Goal: Task Accomplishment & Management: Use online tool/utility

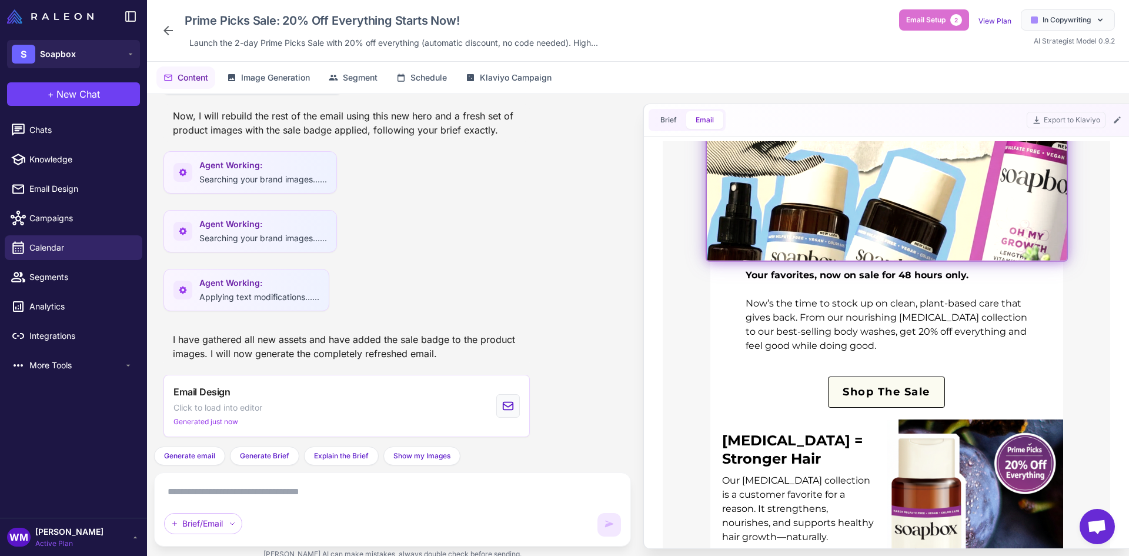
scroll to position [176, 0]
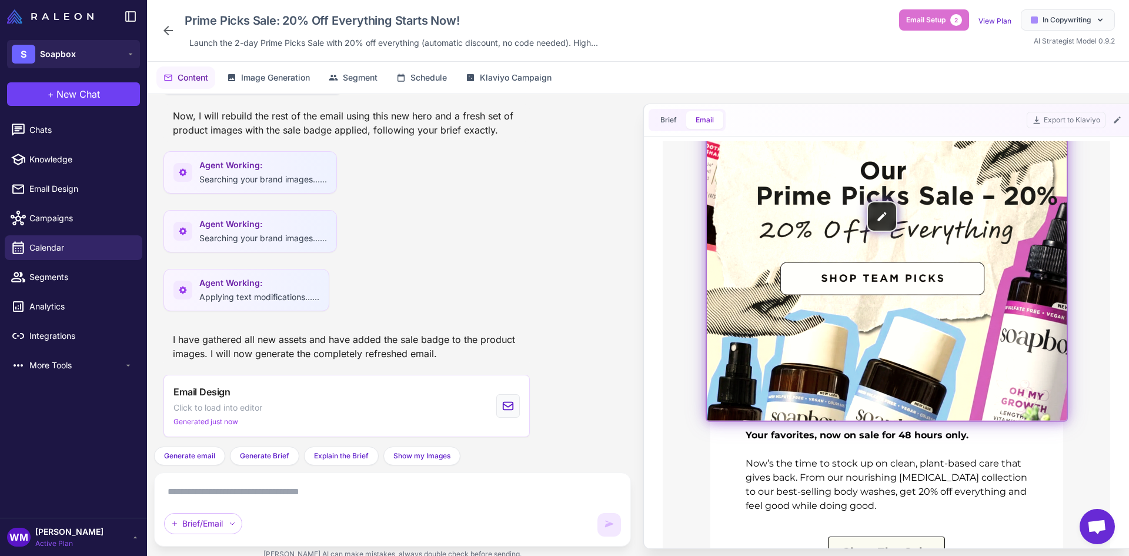
click at [848, 272] on img at bounding box center [887, 216] width 360 height 408
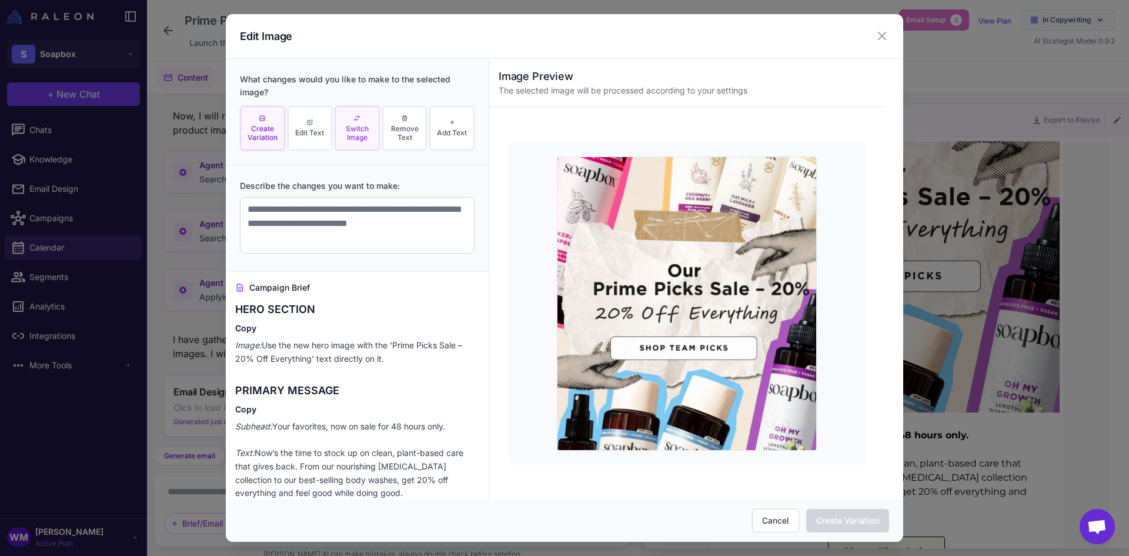
click at [344, 128] on span "Switch Image" at bounding box center [357, 133] width 38 height 18
click at [638, 254] on img at bounding box center [686, 303] width 259 height 294
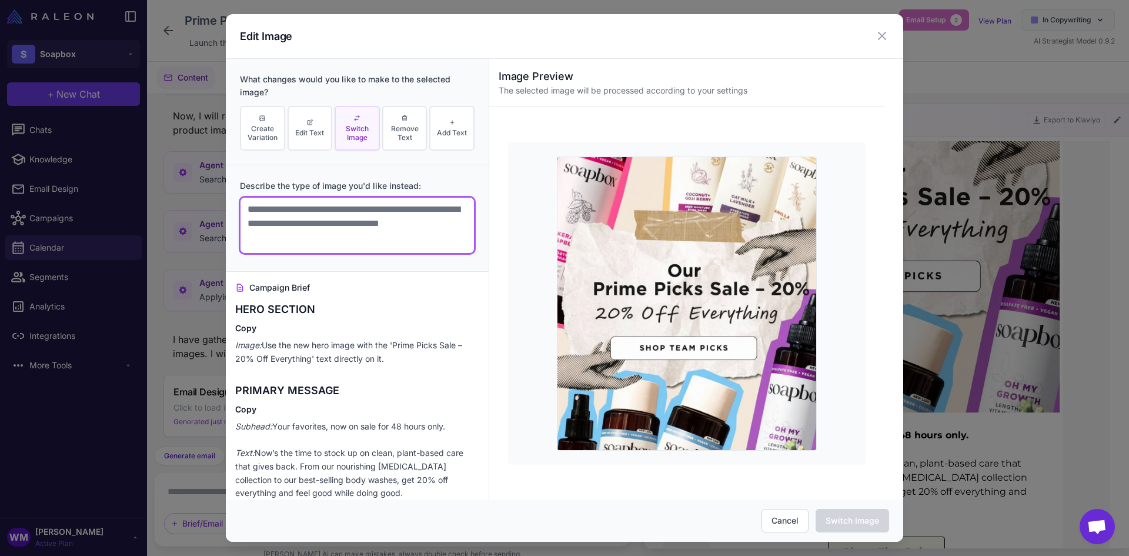
click at [346, 222] on textarea at bounding box center [357, 225] width 235 height 56
type textarea "*"
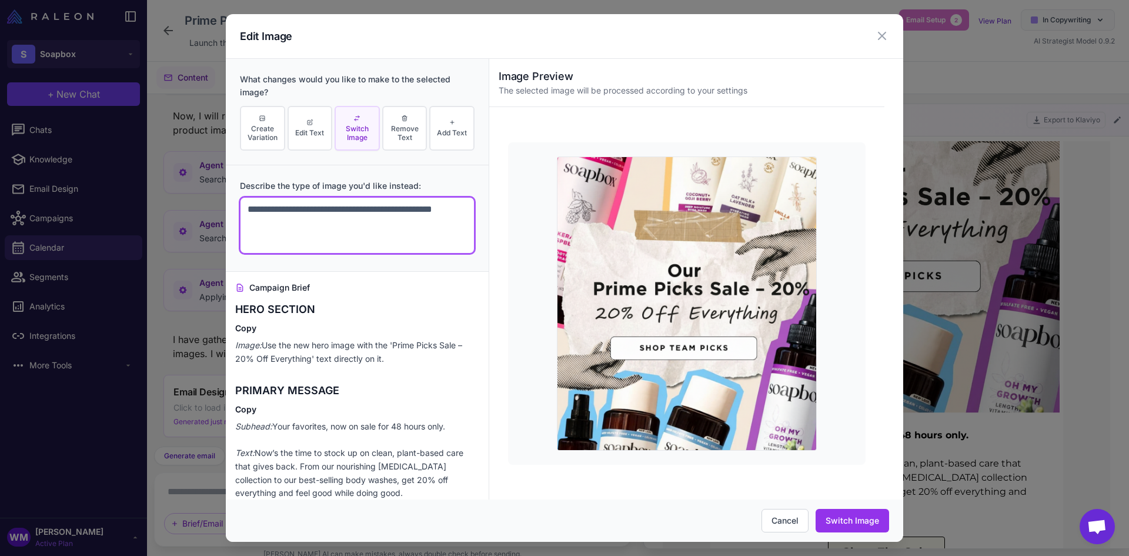
type textarea "**********"
click at [896, 515] on div "Cancel Switch Image" at bounding box center [564, 520] width 677 height 42
click at [879, 523] on button "Switch Image" at bounding box center [853, 521] width 74 height 24
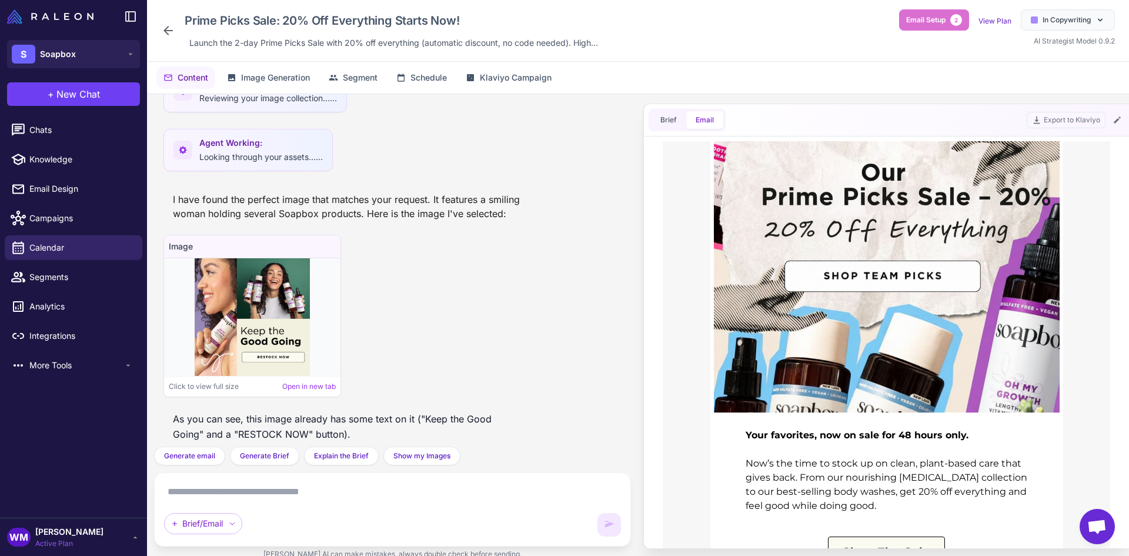
scroll to position [19762, 0]
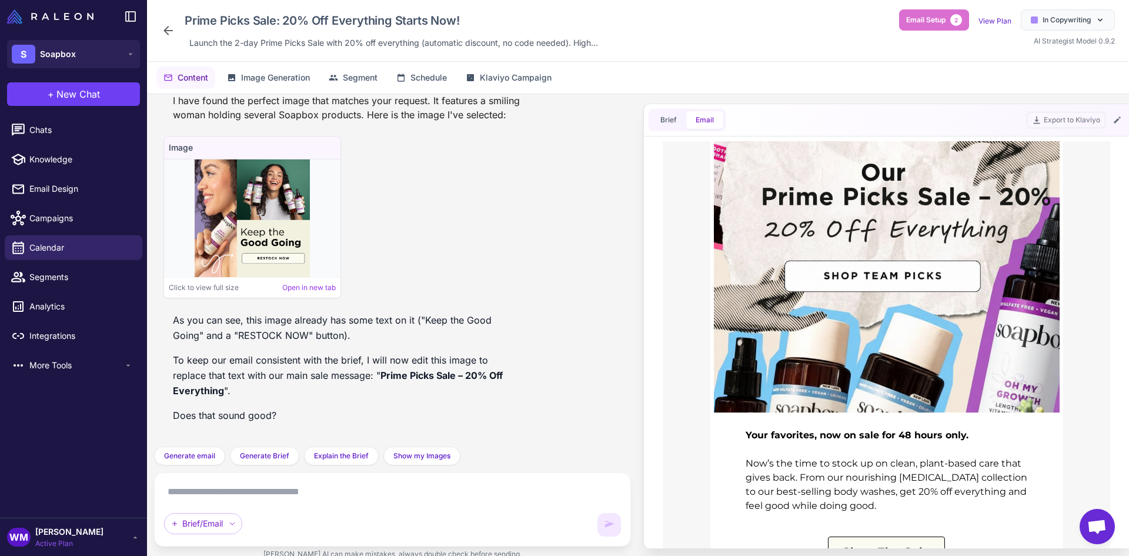
click at [258, 493] on textarea at bounding box center [392, 491] width 457 height 19
type textarea "***"
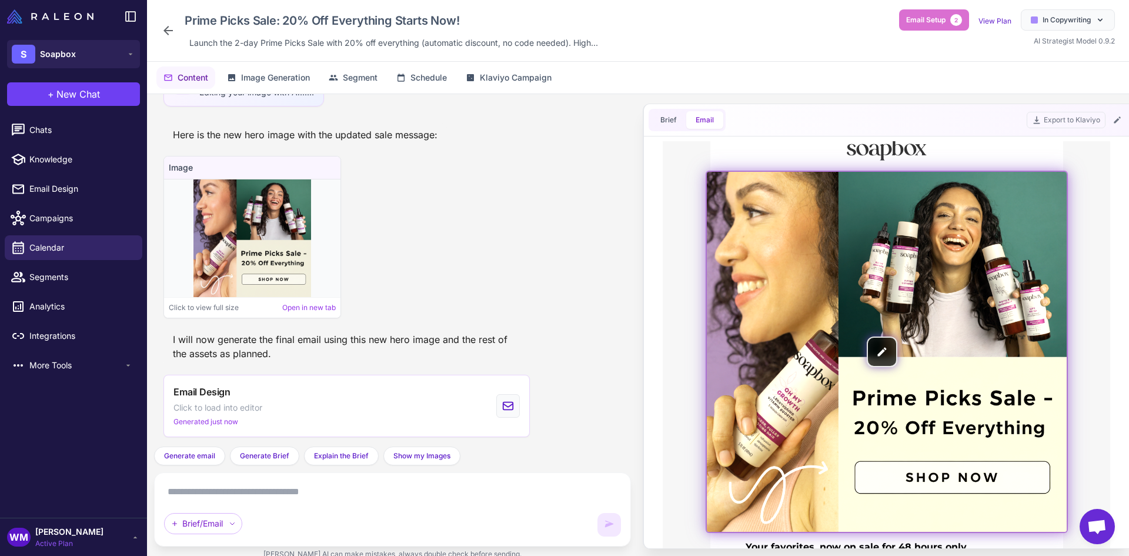
scroll to position [0, 0]
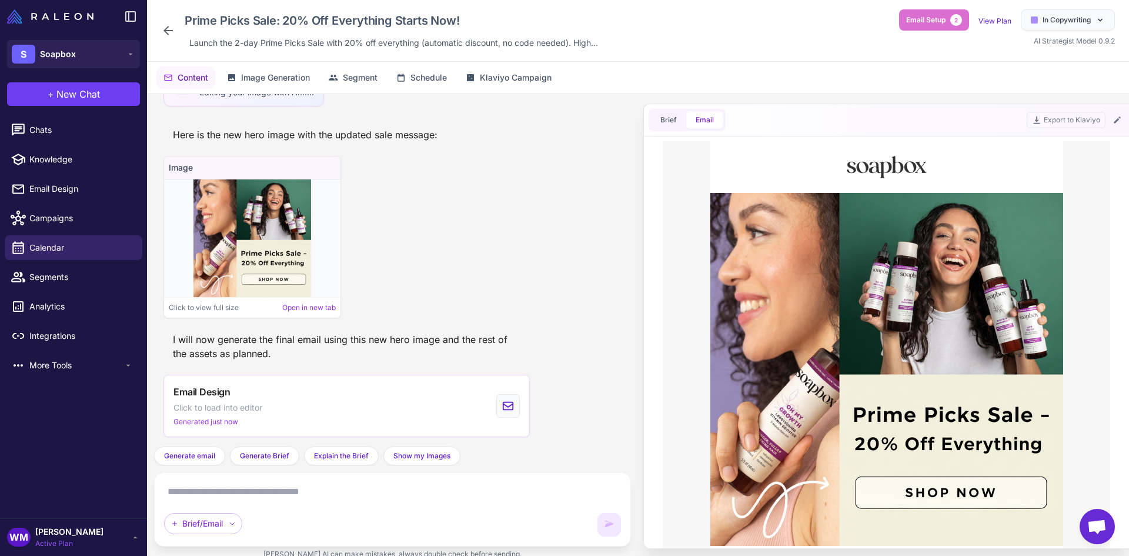
click at [960, 55] on div "Prime Picks Sale: 20% Off Everything Starts Now! Launch the 2-day Prime Picks S…" at bounding box center [638, 31] width 982 height 62
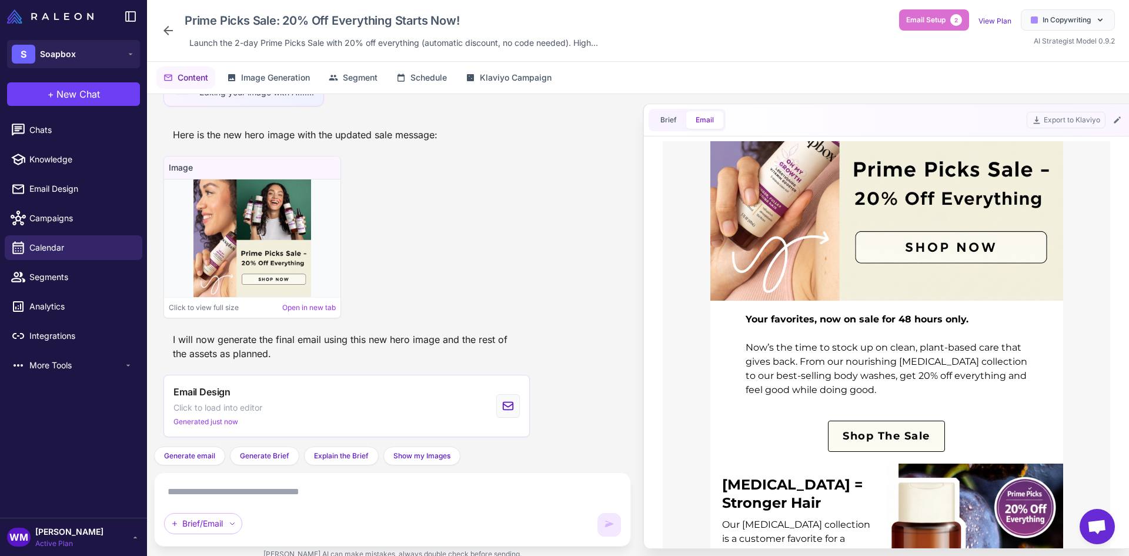
scroll to position [353, 0]
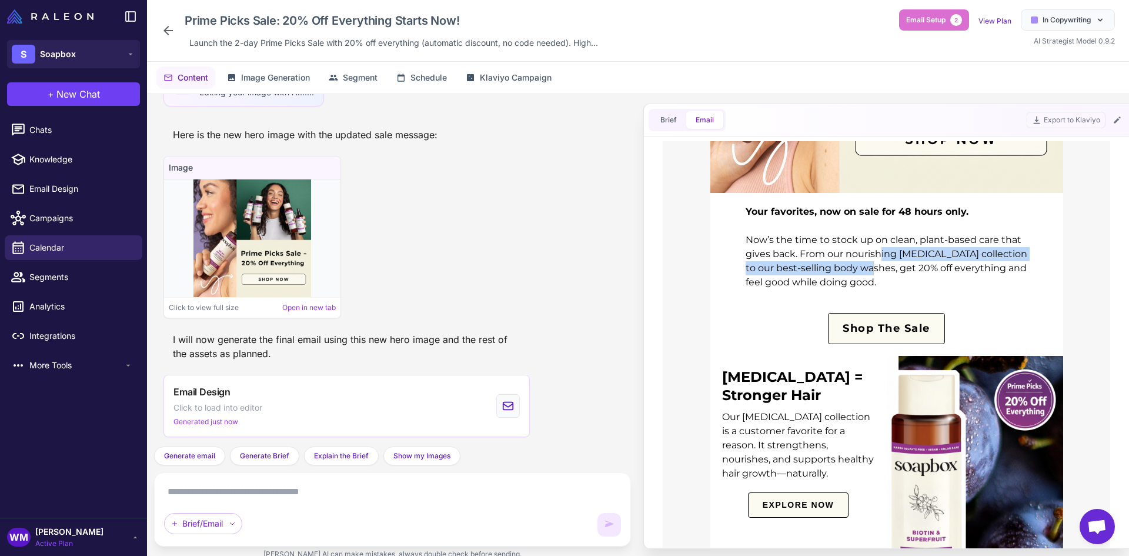
drag, startPoint x: 877, startPoint y: 249, endPoint x: 876, endPoint y: 273, distance: 24.7
click at [876, 273] on div "Your favorites, now on sale for 48 hours only. Now’s the time to stock up on cl…" at bounding box center [887, 247] width 282 height 85
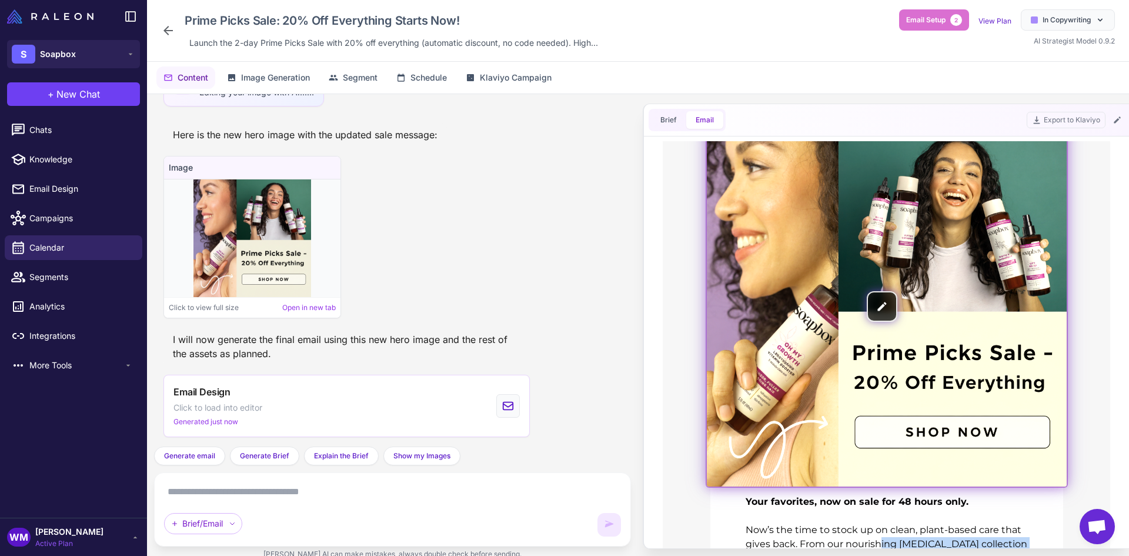
scroll to position [118, 0]
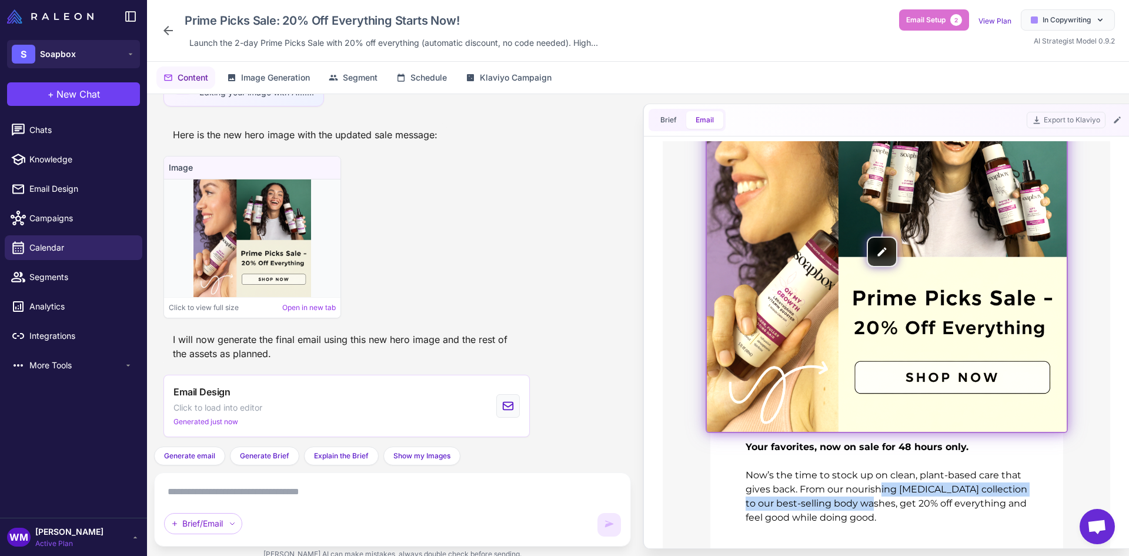
click at [876, 253] on img at bounding box center [887, 252] width 360 height 360
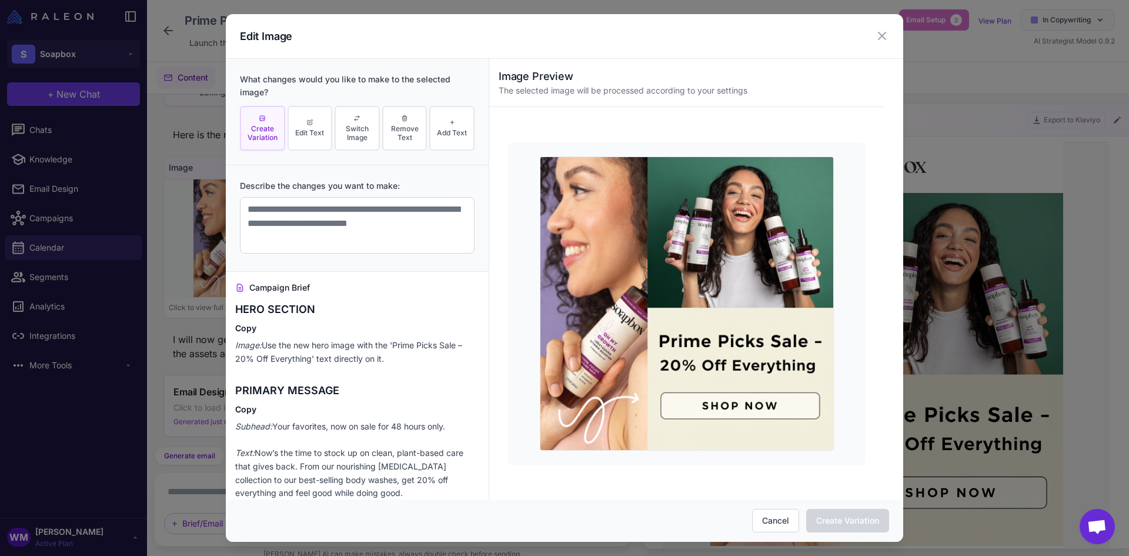
scroll to position [0, 0]
click at [347, 128] on span "Switch Image" at bounding box center [357, 133] width 38 height 18
click at [391, 133] on span "Remove Text" at bounding box center [405, 133] width 38 height 18
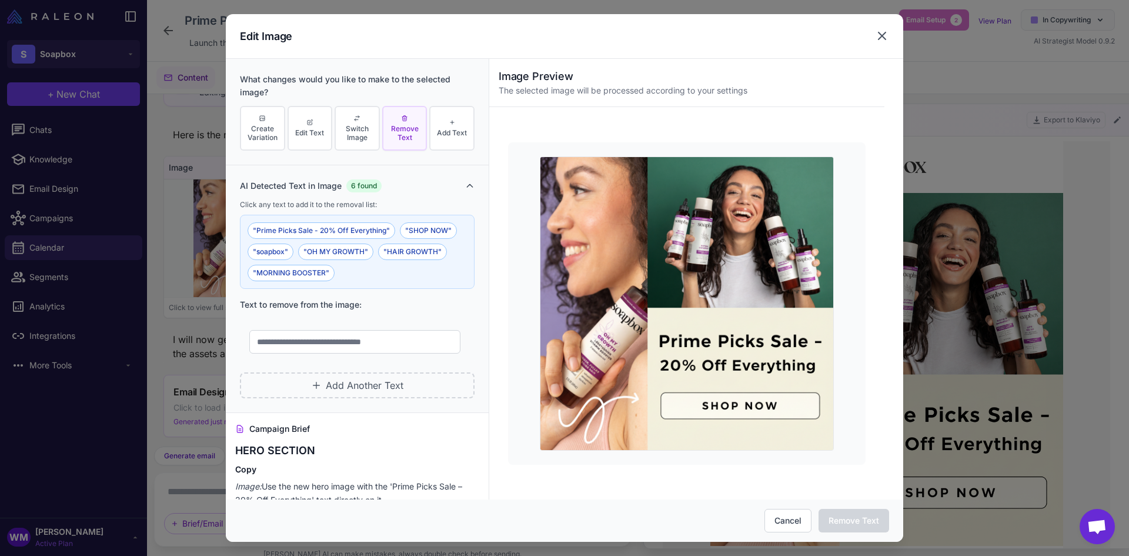
click at [877, 32] on icon at bounding box center [882, 36] width 14 height 14
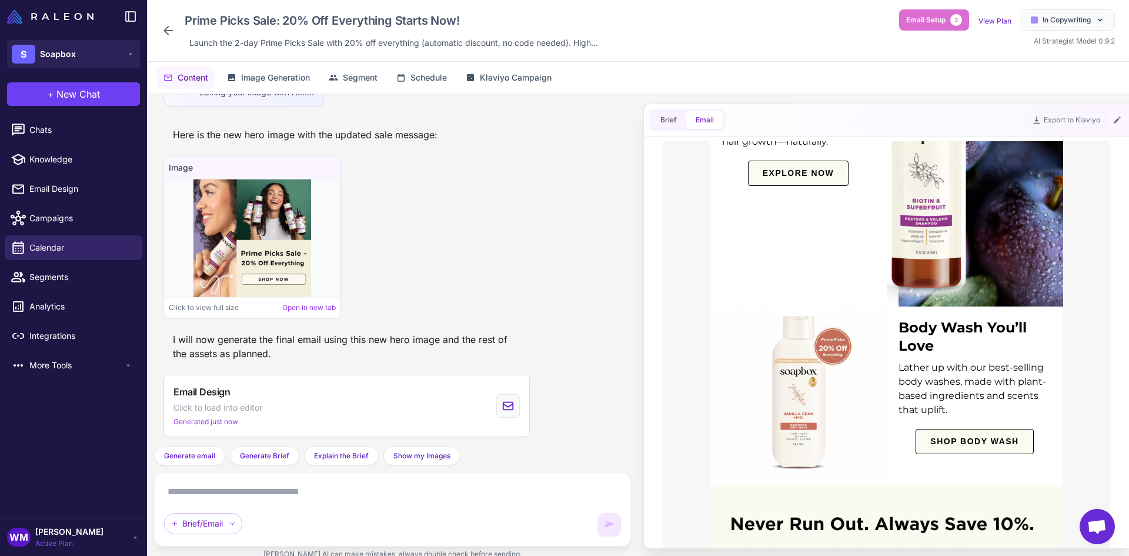
scroll to position [706, 0]
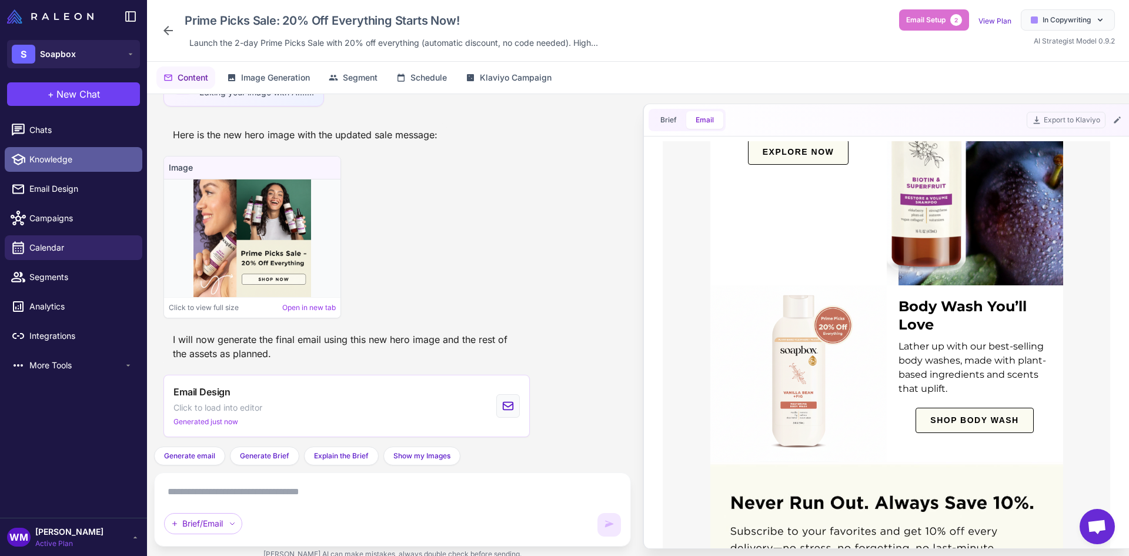
click at [29, 159] on span "Knowledge" at bounding box center [80, 159] width 103 height 13
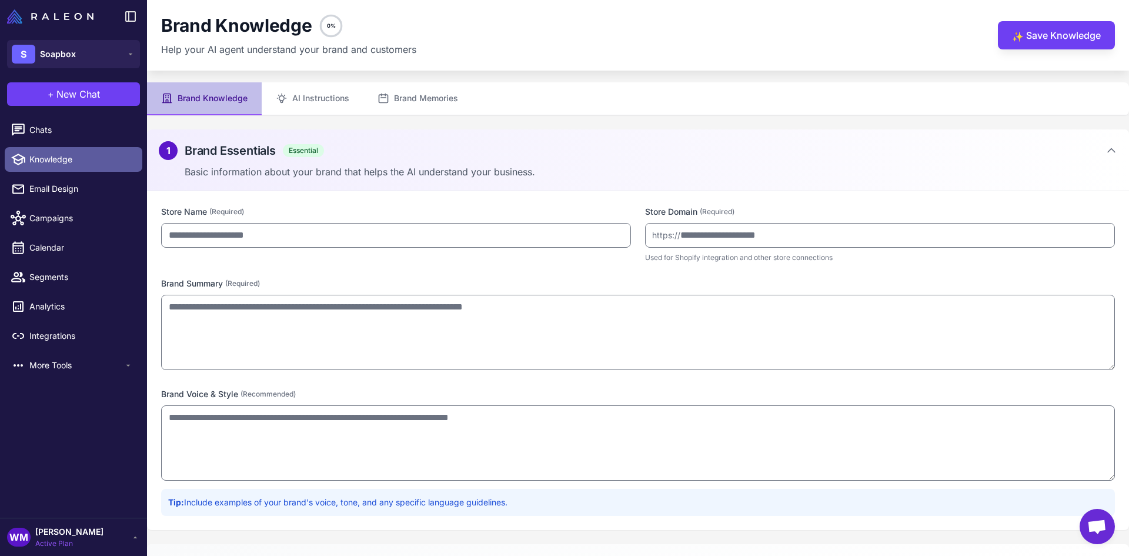
type input "*******"
type input "**********"
type textarea "**********"
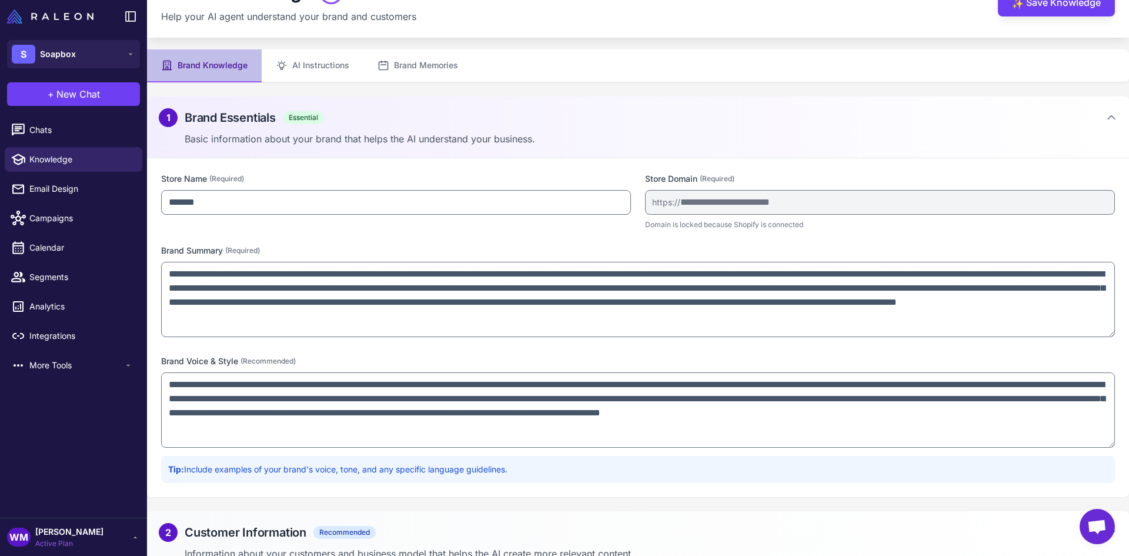
scroll to position [50, 0]
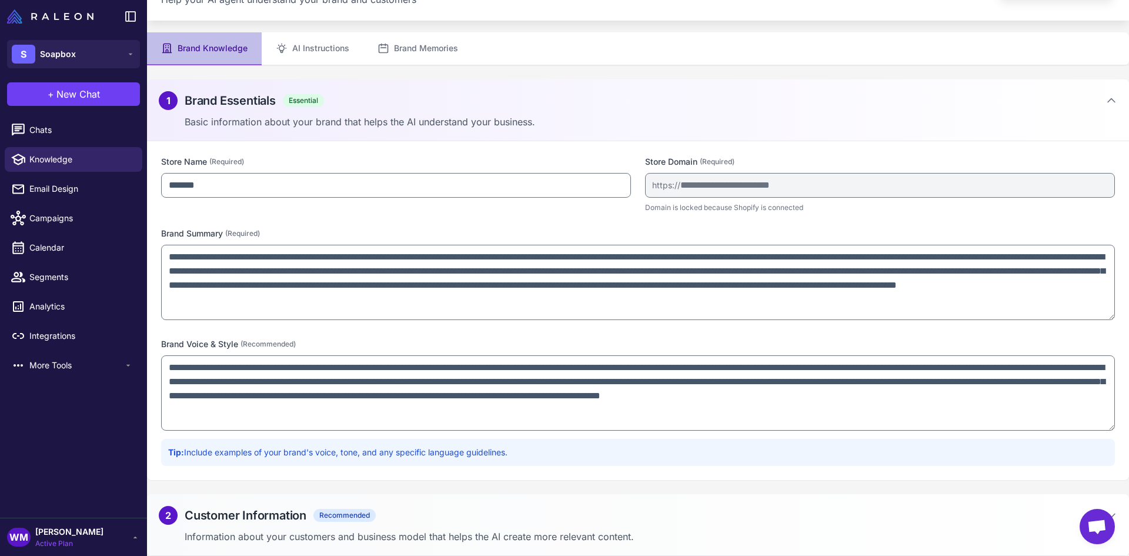
click at [262, 510] on h2 "Customer Information" at bounding box center [246, 515] width 122 height 18
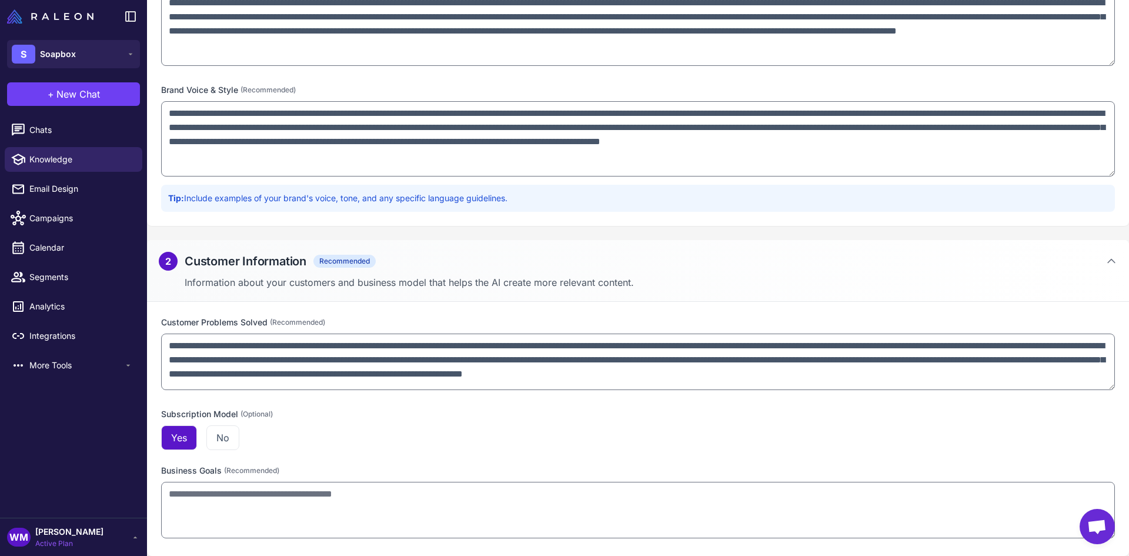
scroll to position [10, 0]
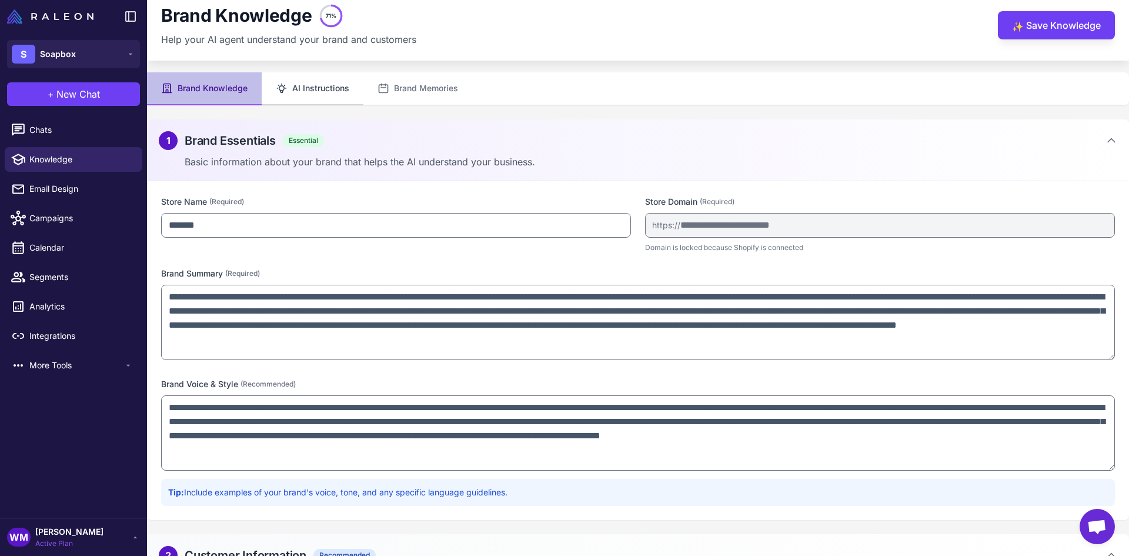
click at [296, 83] on button "AI Instructions" at bounding box center [313, 88] width 102 height 33
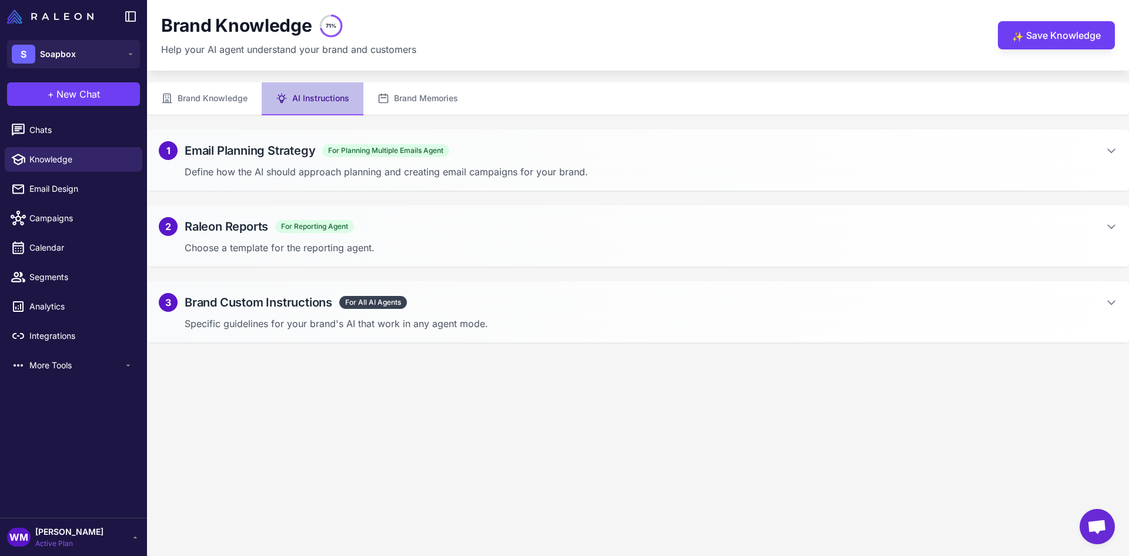
scroll to position [0, 0]
click at [276, 159] on h2 "Email Planning Strategy" at bounding box center [250, 151] width 131 height 18
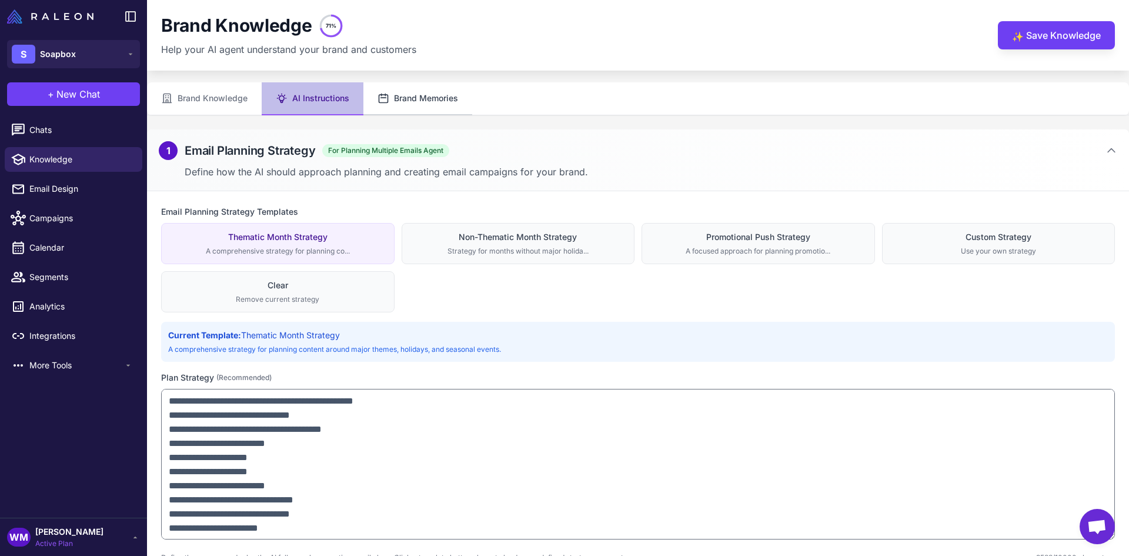
click at [415, 104] on button "Brand Memories" at bounding box center [417, 98] width 109 height 33
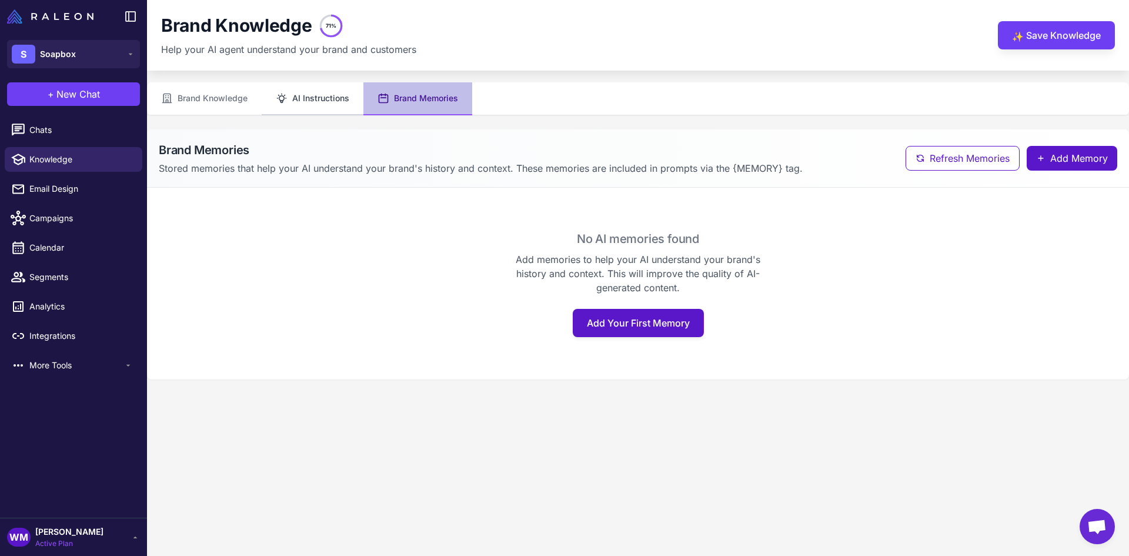
click at [332, 103] on button "AI Instructions" at bounding box center [313, 98] width 102 height 33
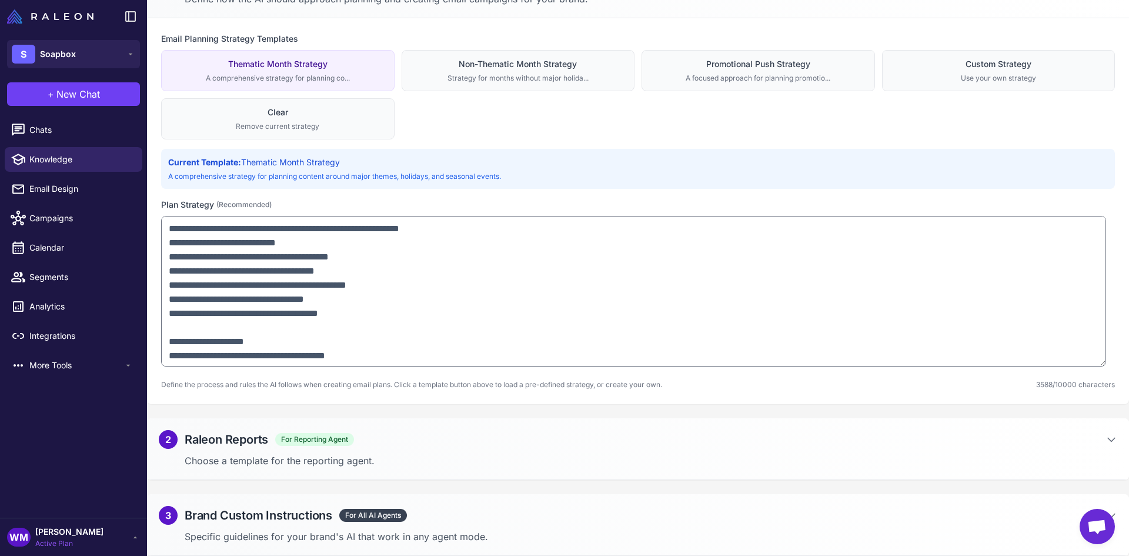
scroll to position [412, 0]
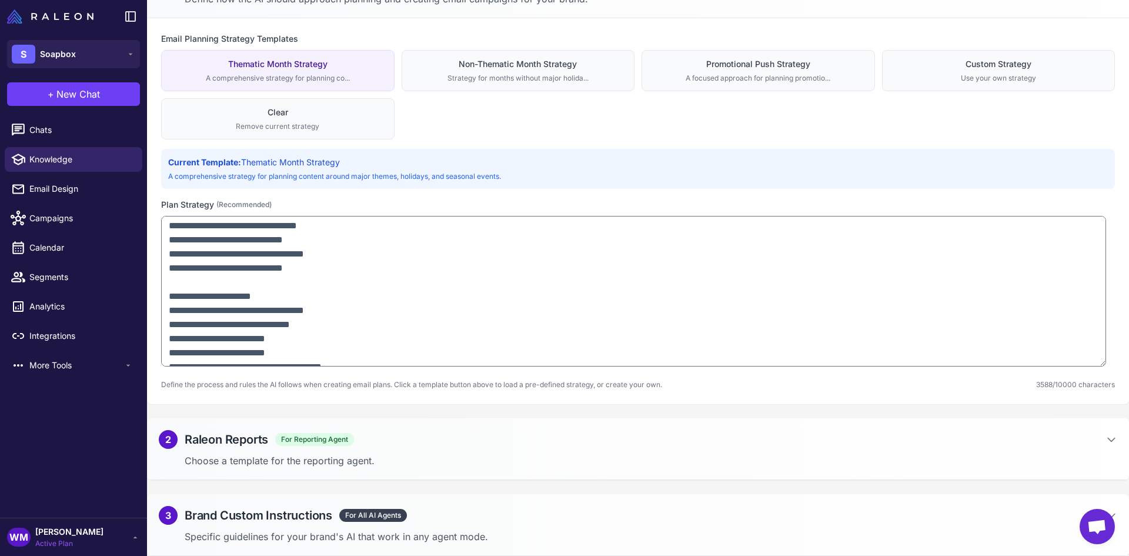
click at [274, 515] on h2 "Brand Custom Instructions" at bounding box center [259, 515] width 148 height 18
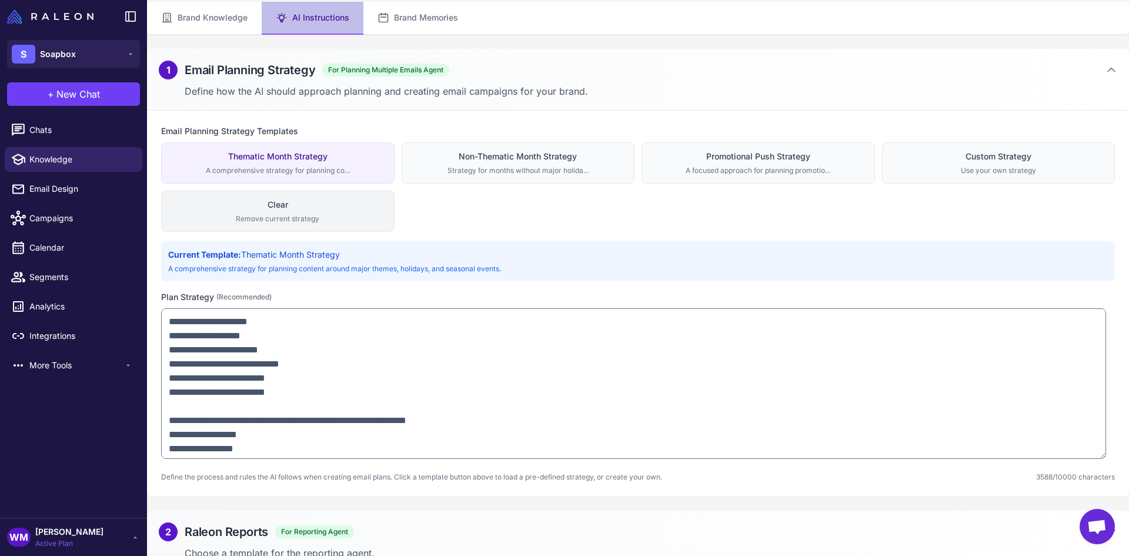
scroll to position [60, 0]
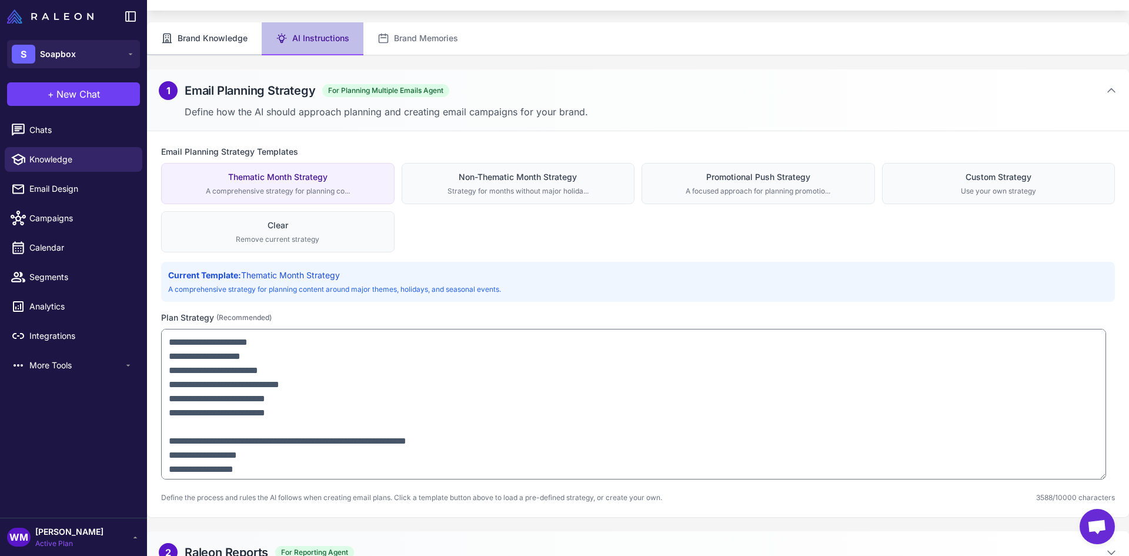
click at [226, 43] on button "Brand Knowledge" at bounding box center [204, 38] width 115 height 33
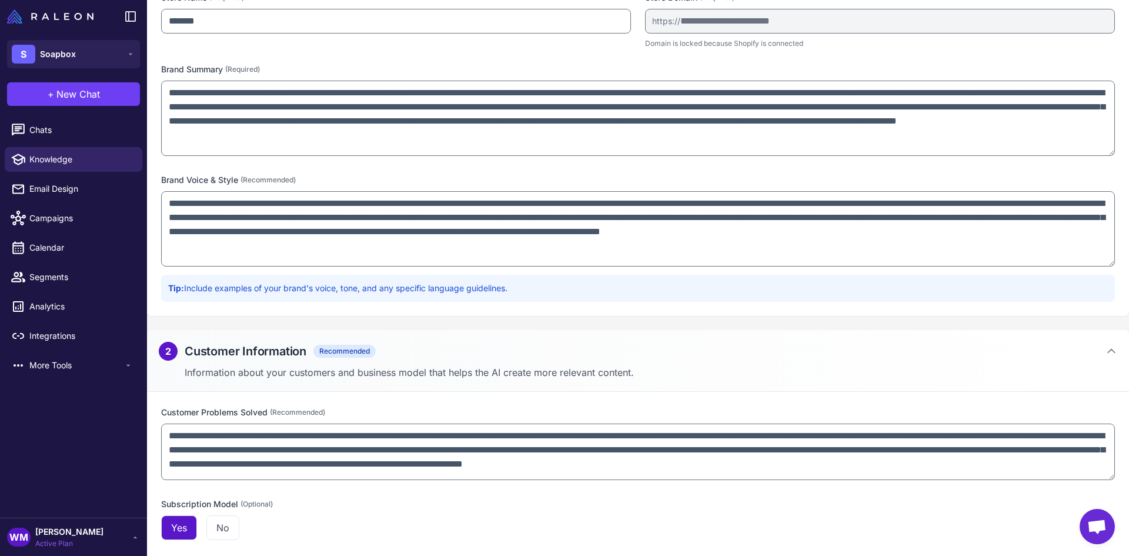
scroll to position [69, 0]
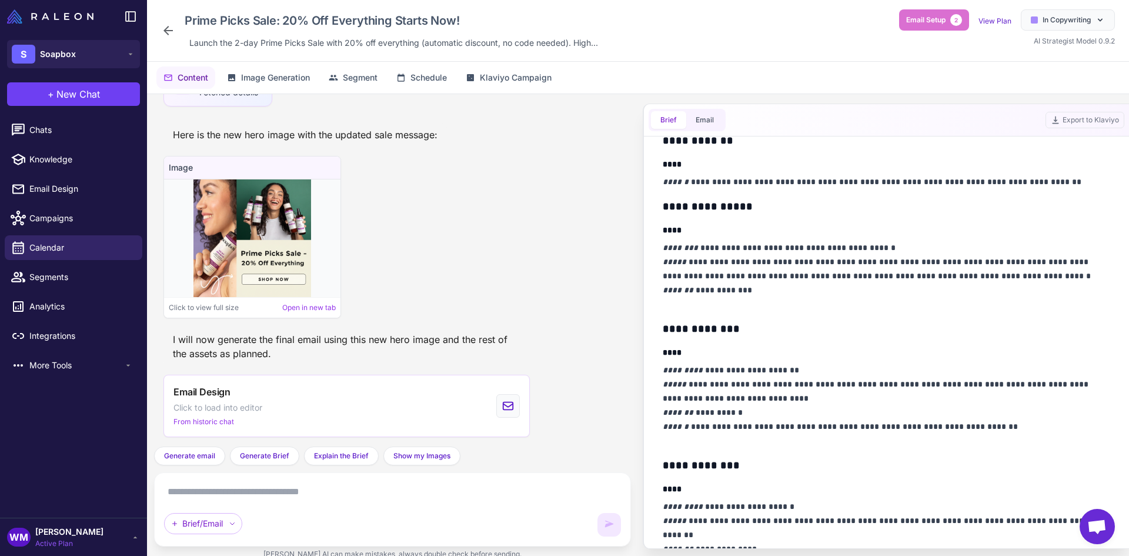
scroll to position [294, 0]
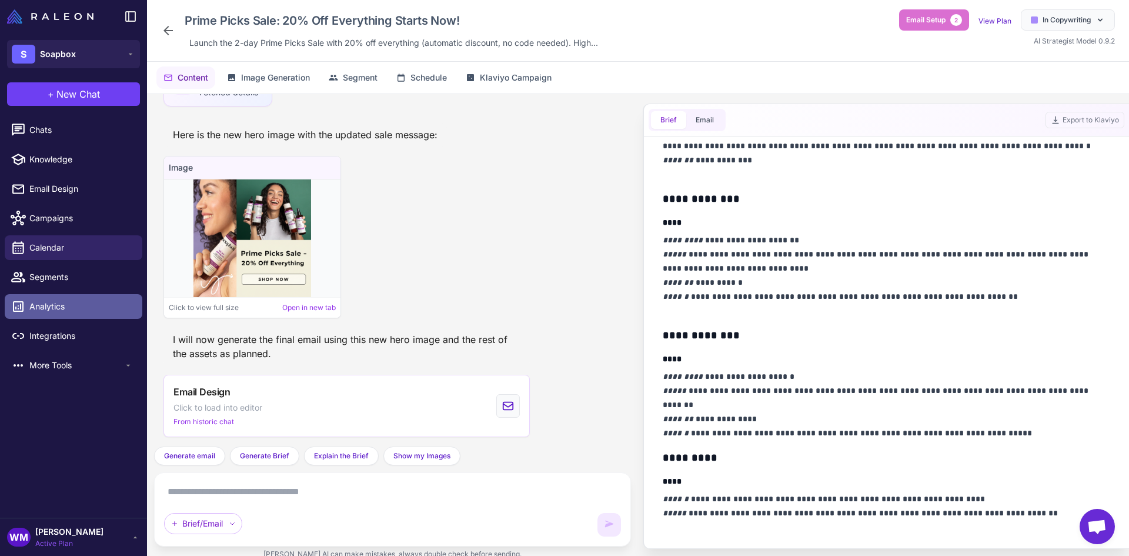
click at [101, 301] on span "Analytics" at bounding box center [80, 306] width 103 height 13
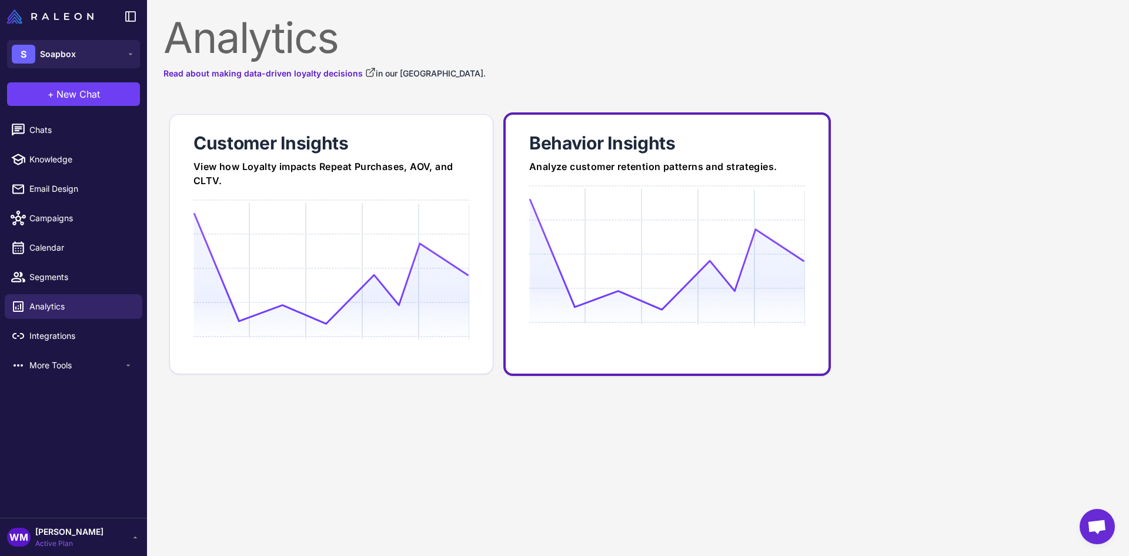
click at [574, 219] on icon at bounding box center [666, 254] width 275 height 112
